Goal: Task Accomplishment & Management: Manage account settings

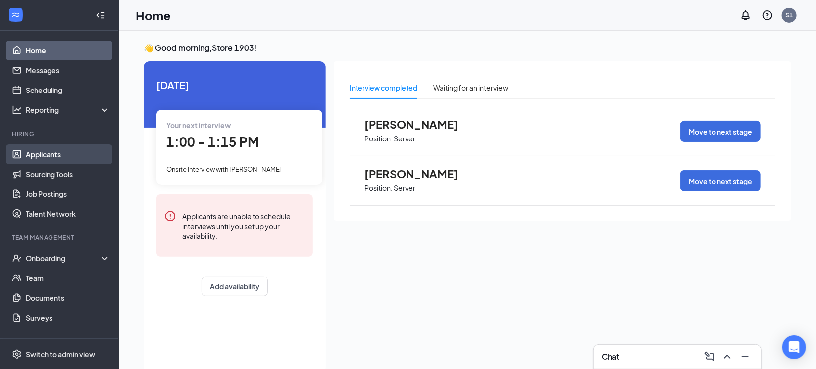
click at [46, 154] on link "Applicants" at bounding box center [68, 155] width 85 height 20
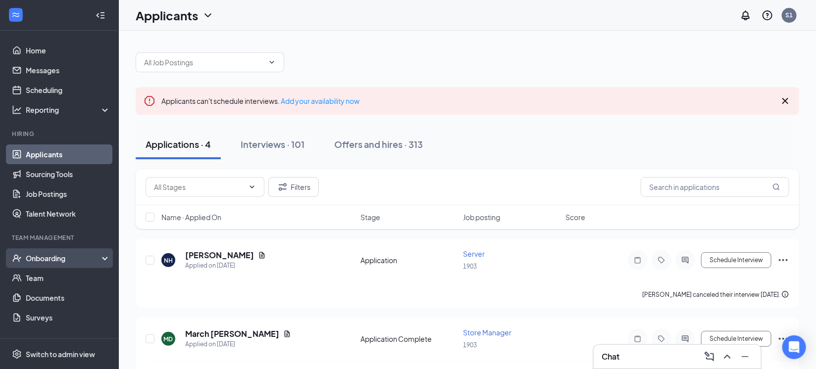
click at [52, 263] on div "Onboarding" at bounding box center [64, 258] width 76 height 10
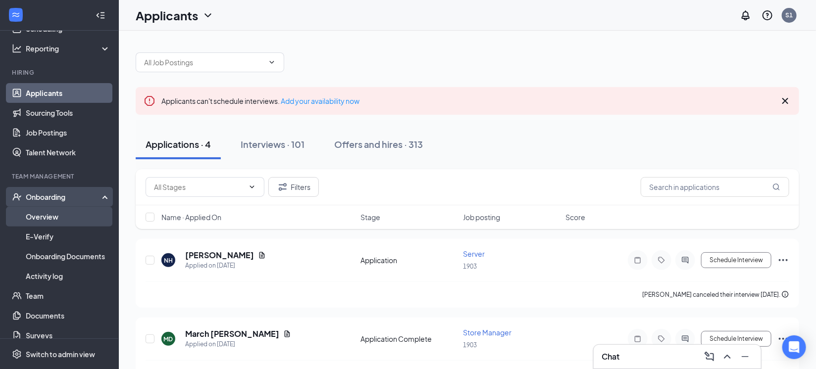
drag, startPoint x: 77, startPoint y: 218, endPoint x: 76, endPoint y: 226, distance: 8.0
click at [77, 217] on link "Overview" at bounding box center [68, 217] width 85 height 20
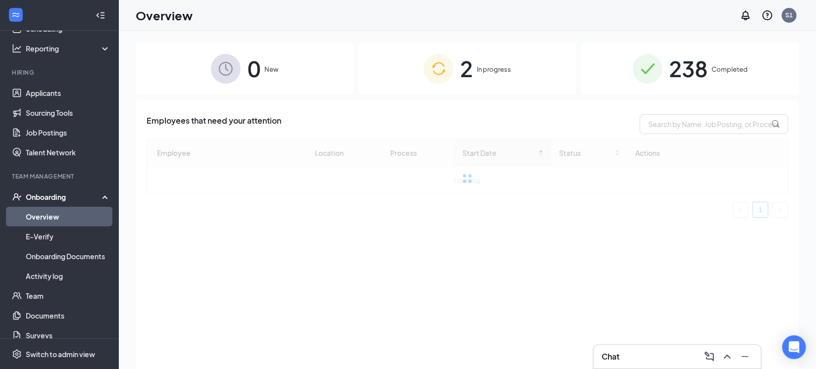
click at [491, 80] on div "2 In progress" at bounding box center [467, 69] width 218 height 52
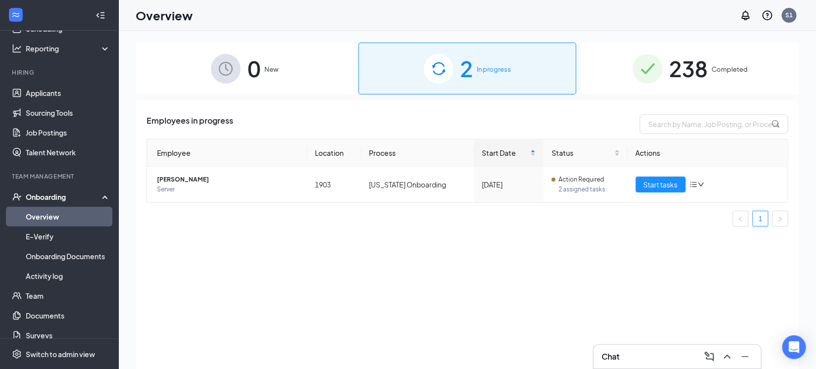
click at [490, 241] on div "Employees in progress Employee Location Process Start Date Status Actions Arian…" at bounding box center [467, 247] width 663 height 294
click at [159, 98] on div "0 New 2 In progress 238 Completed Employees in progress Employee Location Proce…" at bounding box center [467, 222] width 663 height 359
